Goal: Transaction & Acquisition: Purchase product/service

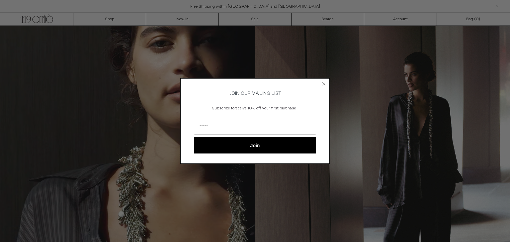
click at [324, 83] on circle "Close dialog" at bounding box center [323, 84] width 6 height 6
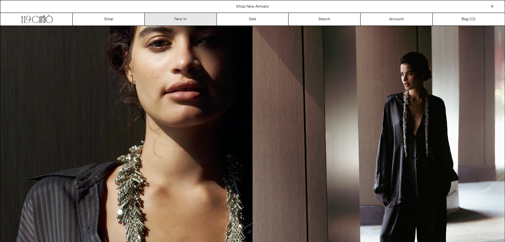
click at [183, 22] on link "New In" at bounding box center [181, 19] width 72 height 13
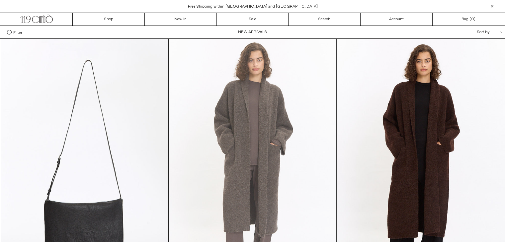
click at [258, 123] on at bounding box center [253, 164] width 168 height 251
